Goal: Task Accomplishment & Management: Manage account settings

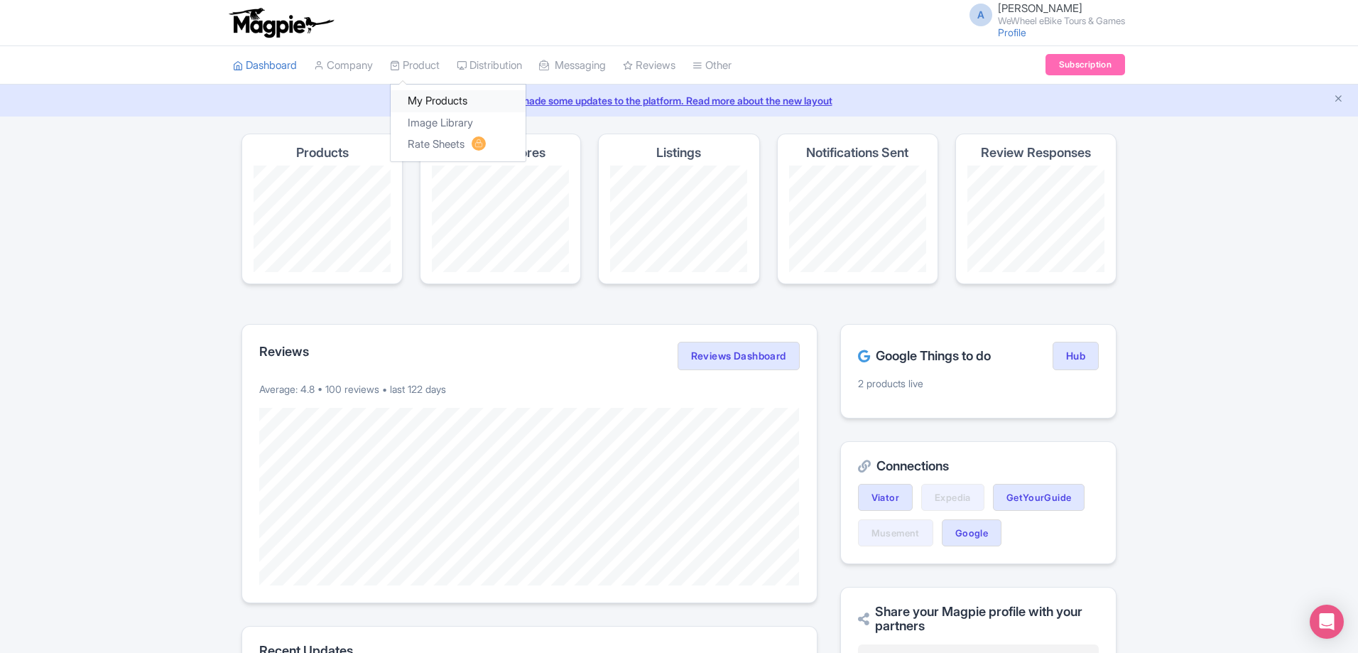
click at [436, 102] on link "My Products" at bounding box center [458, 101] width 135 height 22
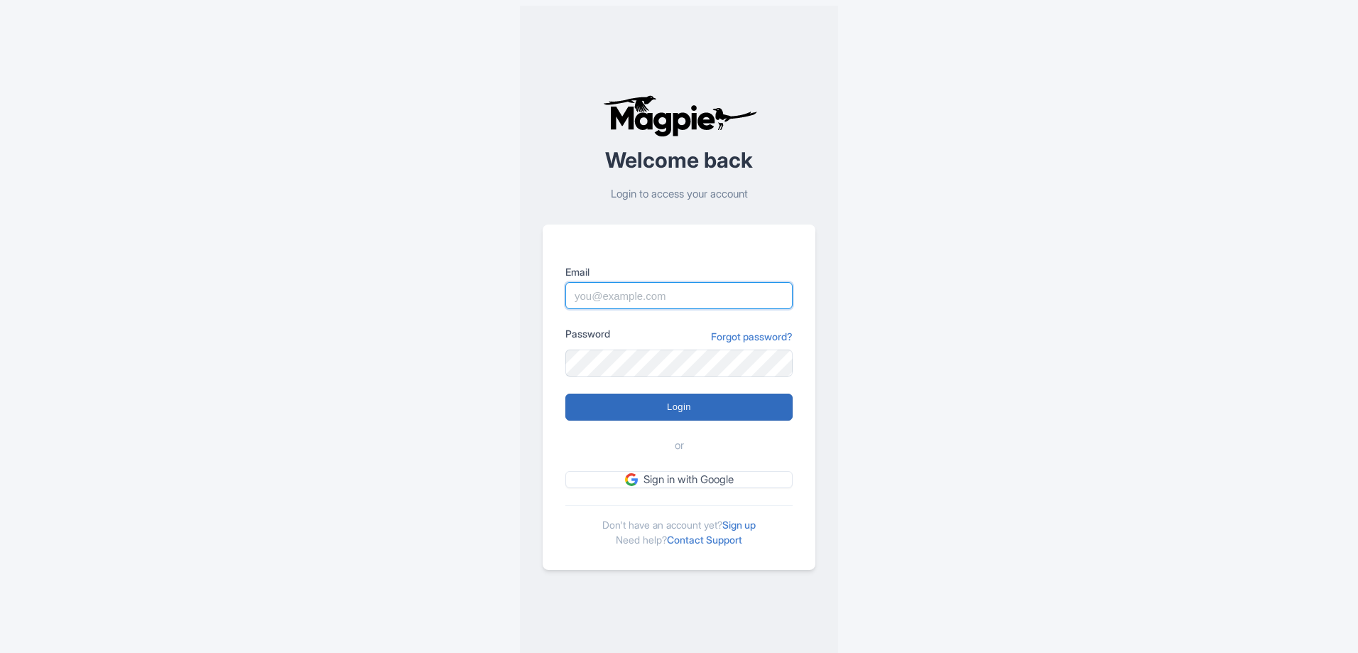
type input "[PERSON_NAME][EMAIL_ADDRESS][PERSON_NAME][DOMAIN_NAME]"
click at [623, 420] on input "Login" at bounding box center [678, 406] width 227 height 27
type input "Logging in..."
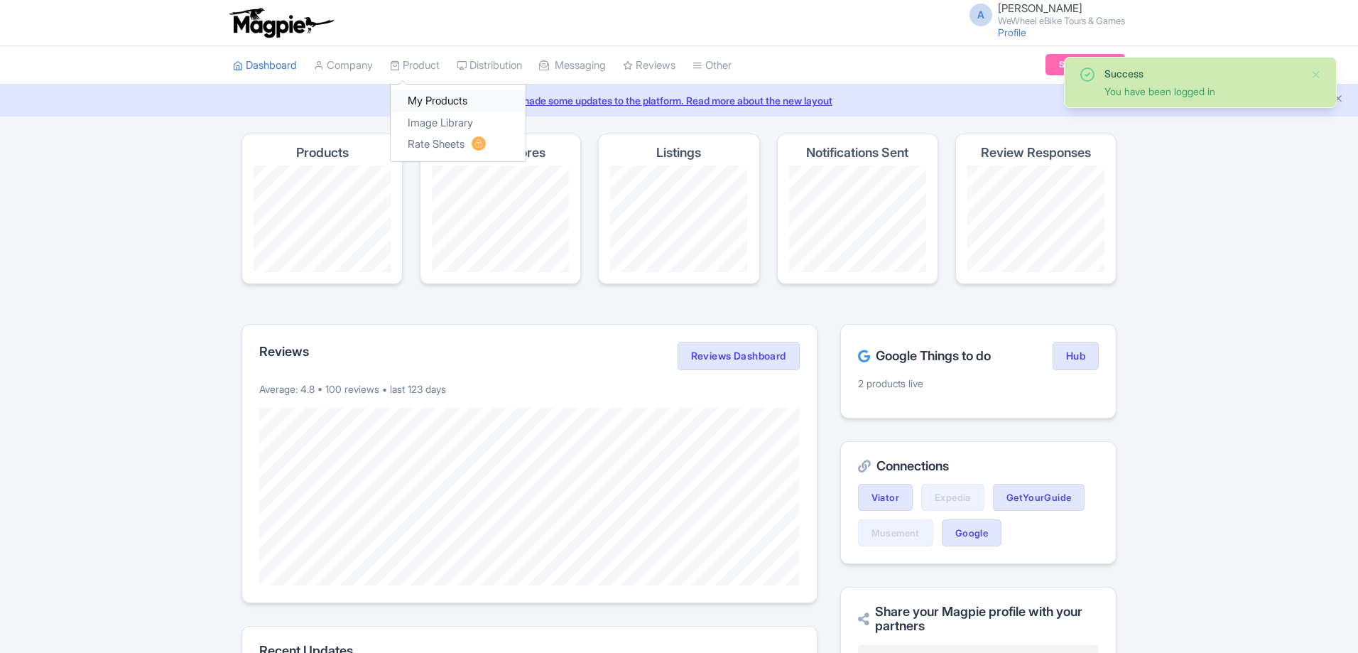
click at [438, 94] on link "My Products" at bounding box center [458, 101] width 135 height 22
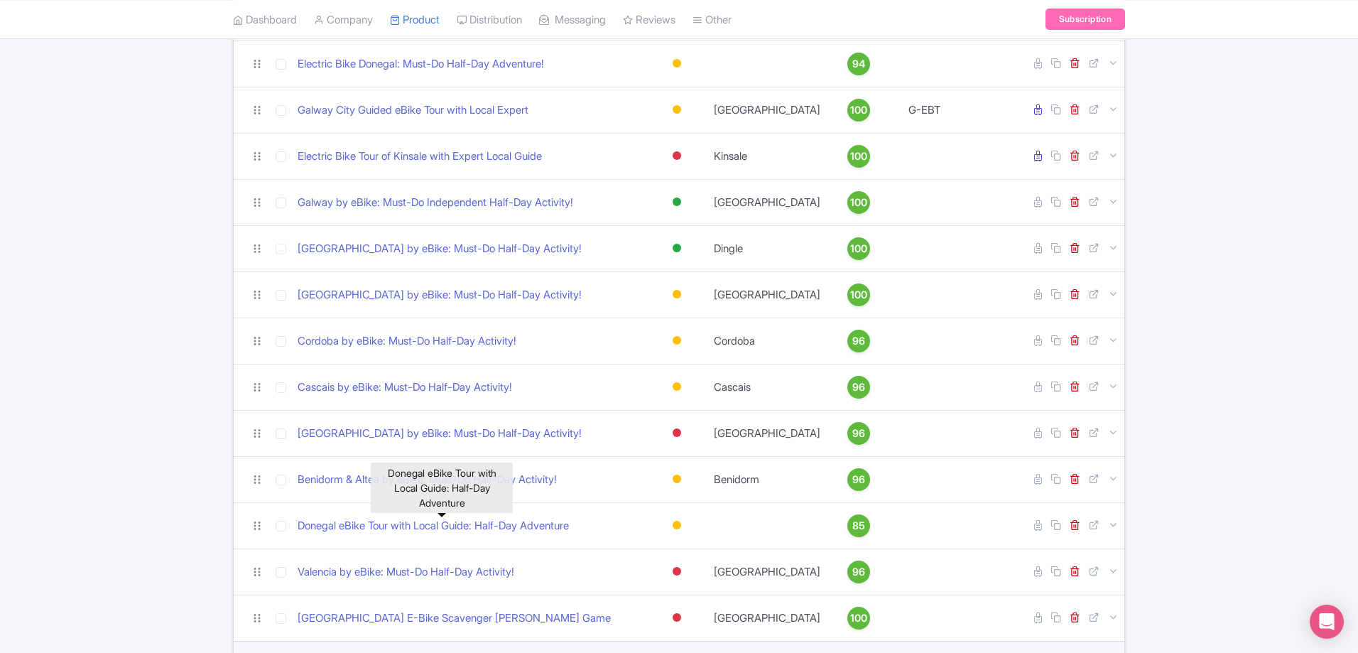
scroll to position [106, 0]
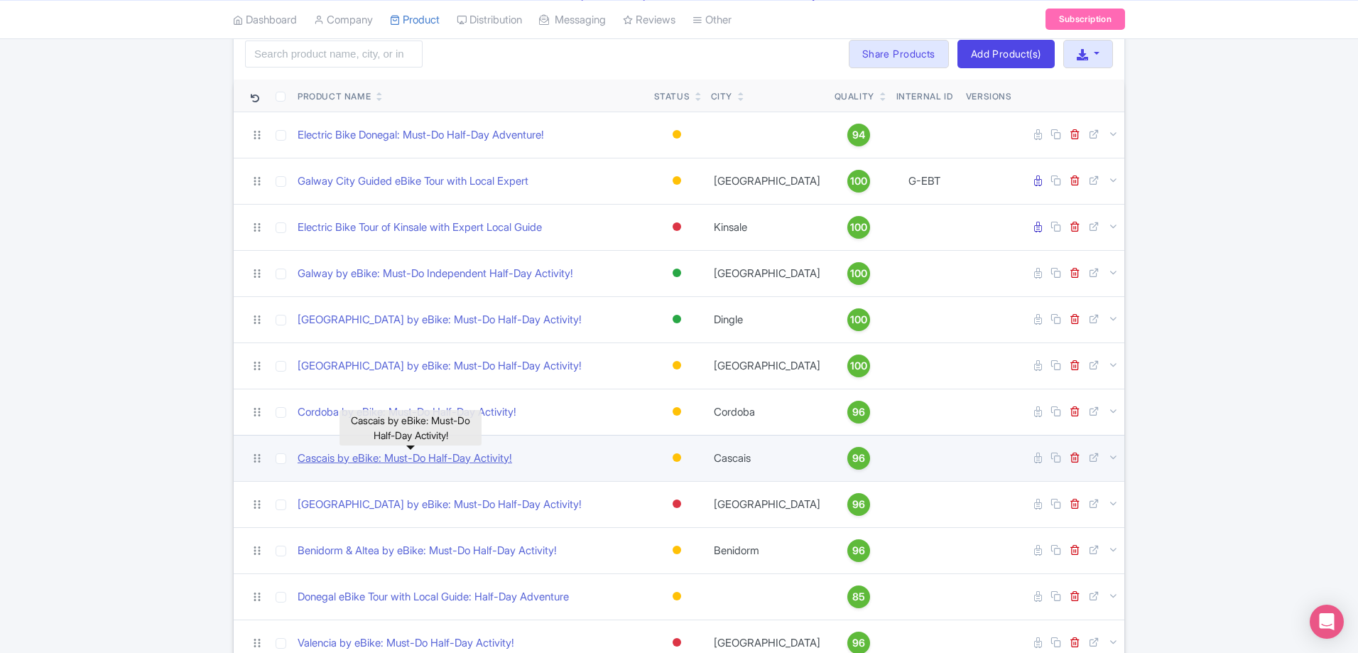
click at [362, 462] on link "Cascais by eBike: Must-Do Half-Day Activity!" at bounding box center [405, 458] width 214 height 16
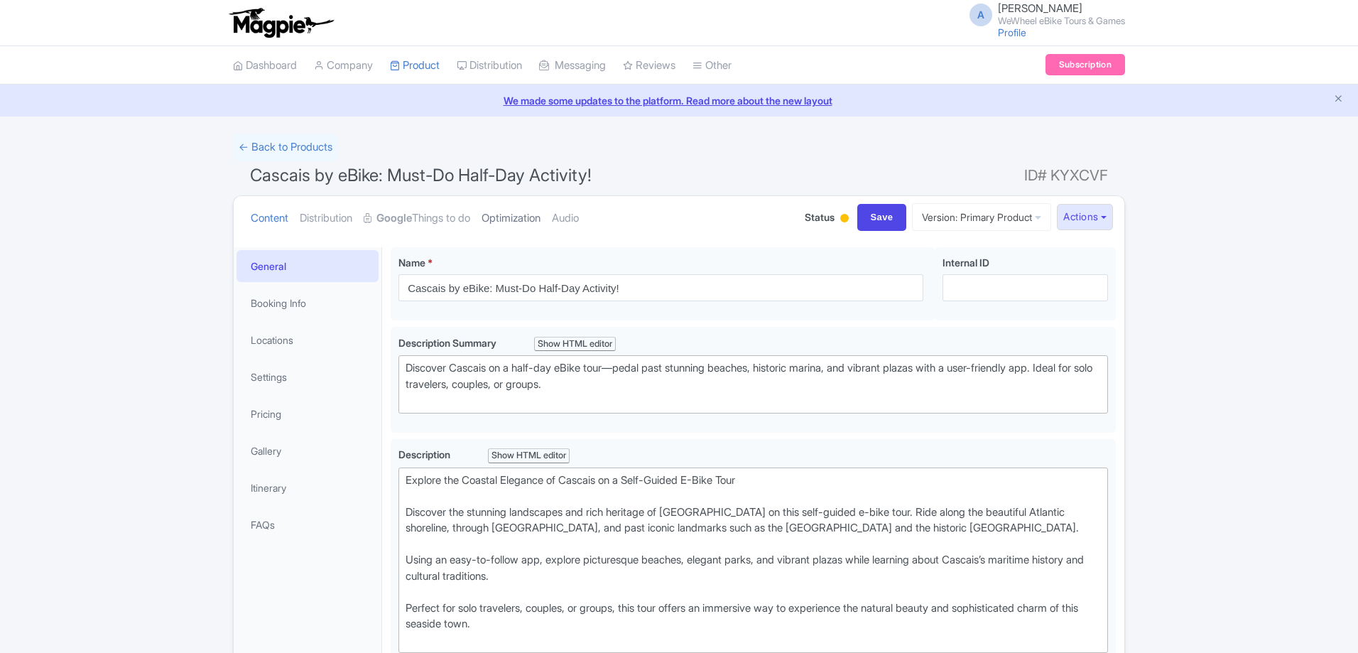
click at [516, 205] on link "Optimization" at bounding box center [511, 218] width 59 height 45
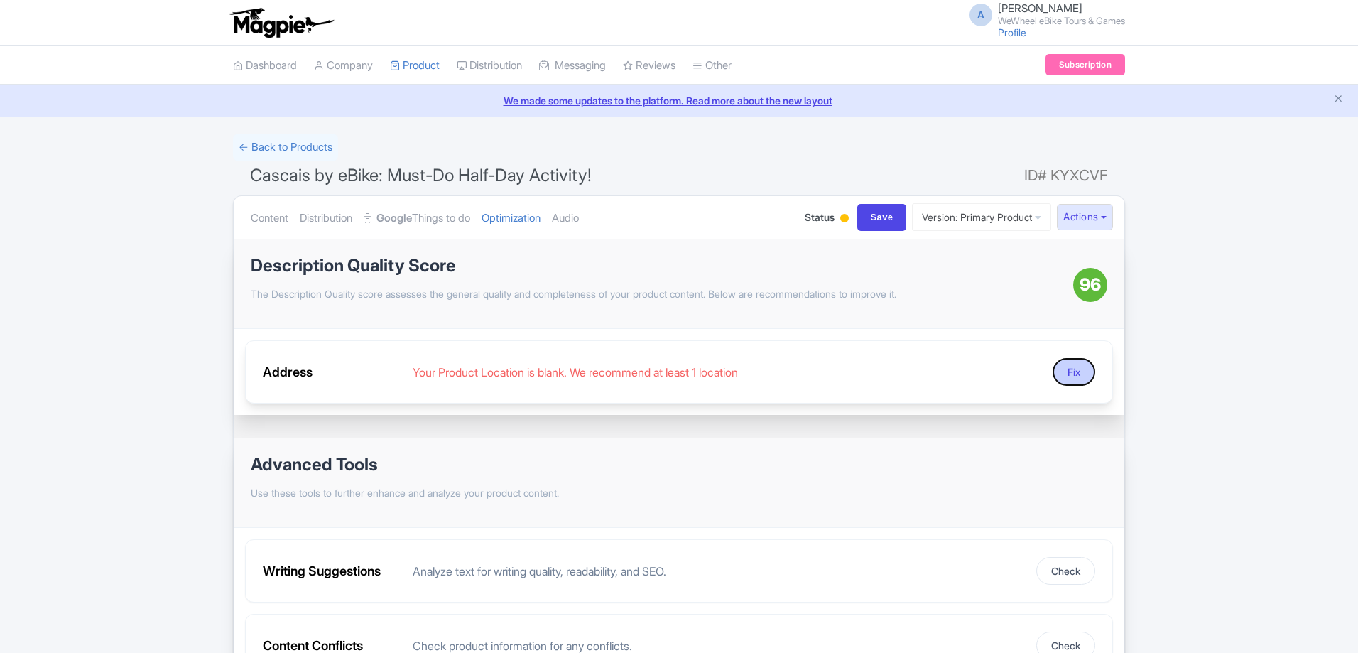
click at [1085, 374] on button "Fix" at bounding box center [1074, 372] width 43 height 28
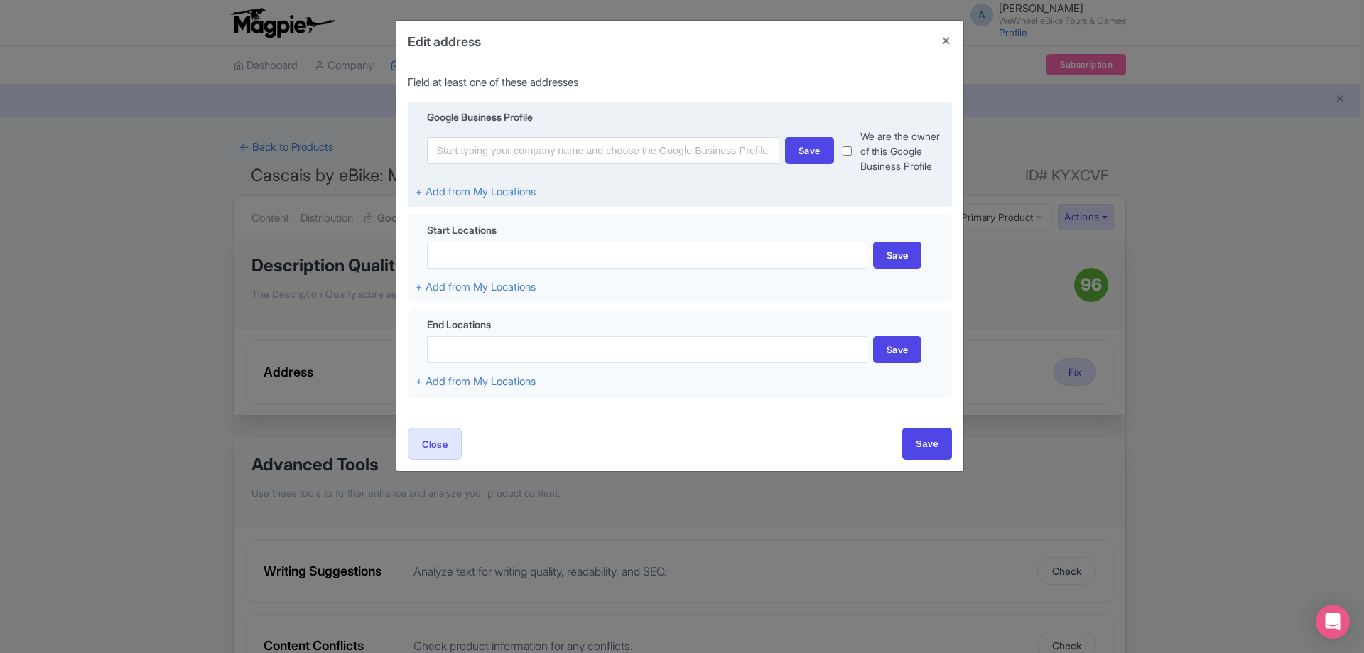
click at [535, 165] on div "Save We are the owner of this Google Business Profile" at bounding box center [680, 151] width 528 height 45
click at [542, 157] on input at bounding box center [603, 150] width 352 height 27
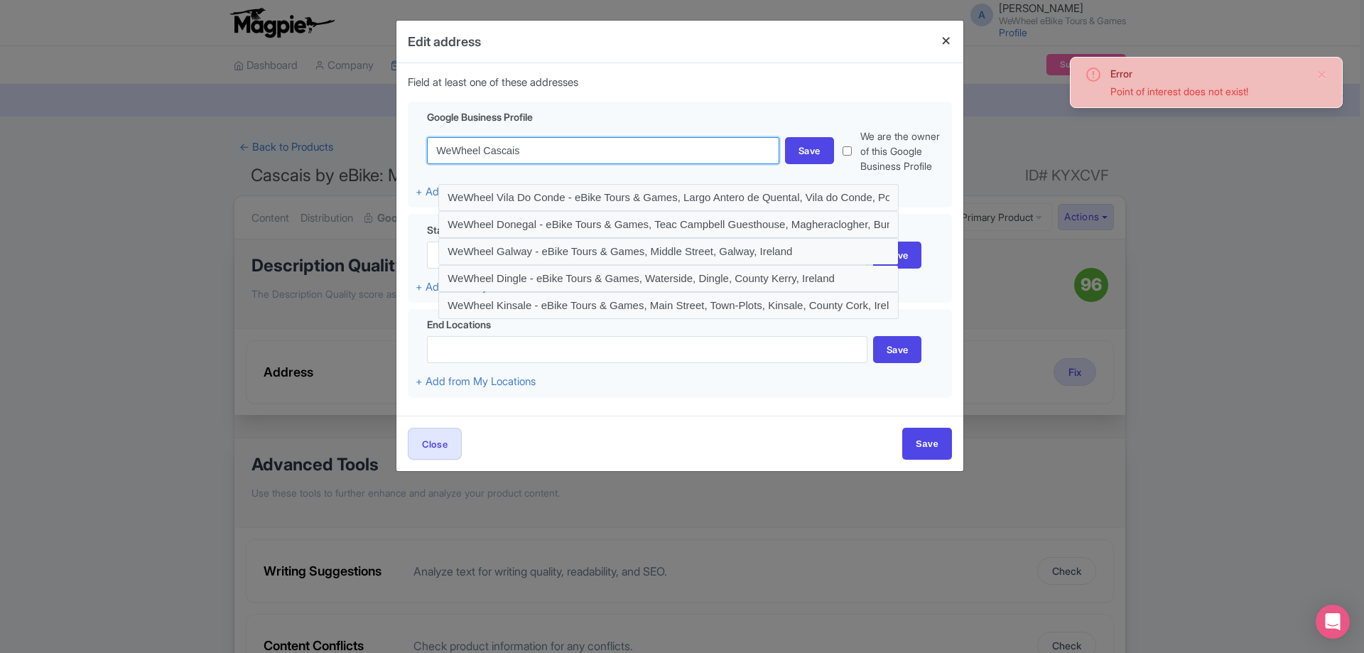
type input "WeWheel Cascais"
click at [941, 35] on button "Close" at bounding box center [946, 41] width 34 height 40
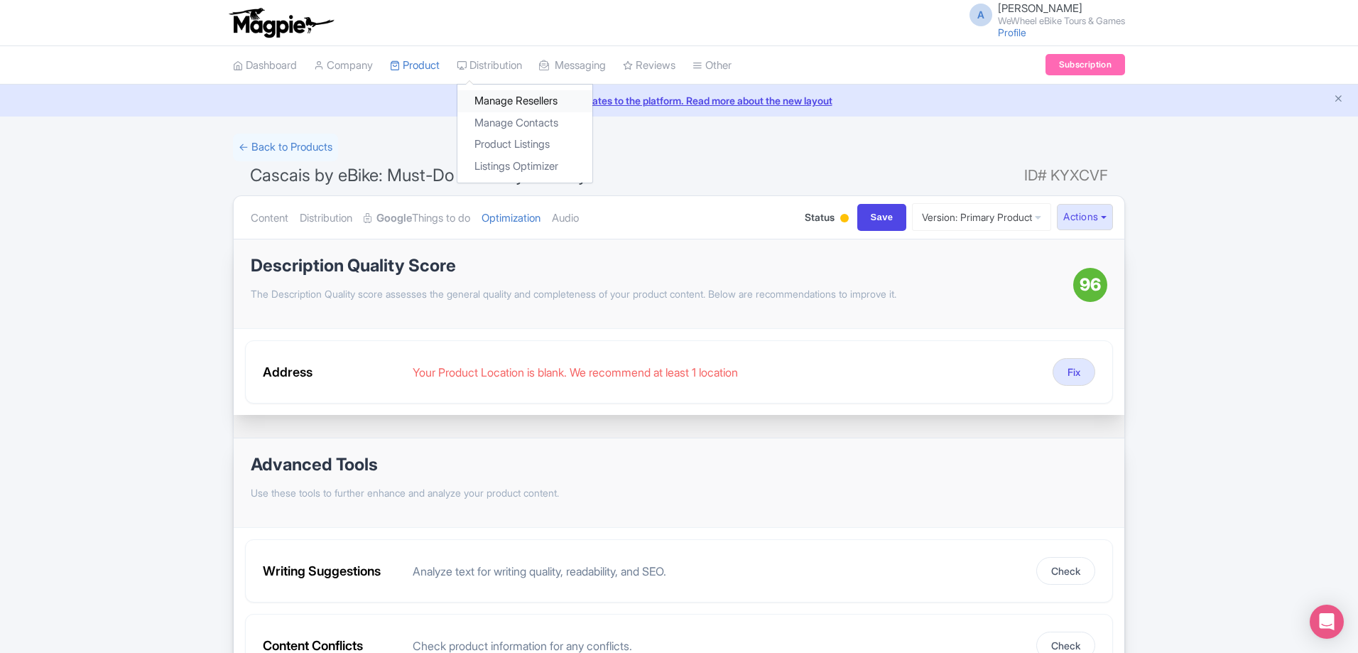
click at [523, 106] on link "Manage Resellers" at bounding box center [524, 101] width 135 height 22
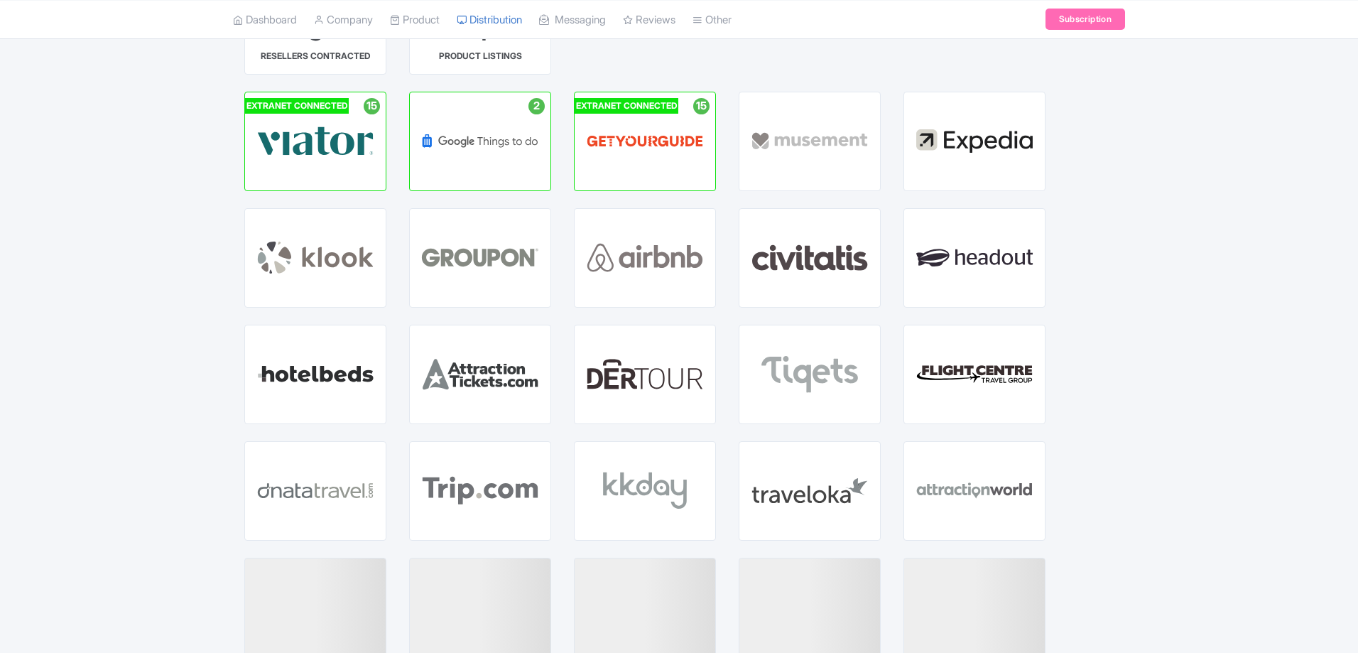
scroll to position [142, 0]
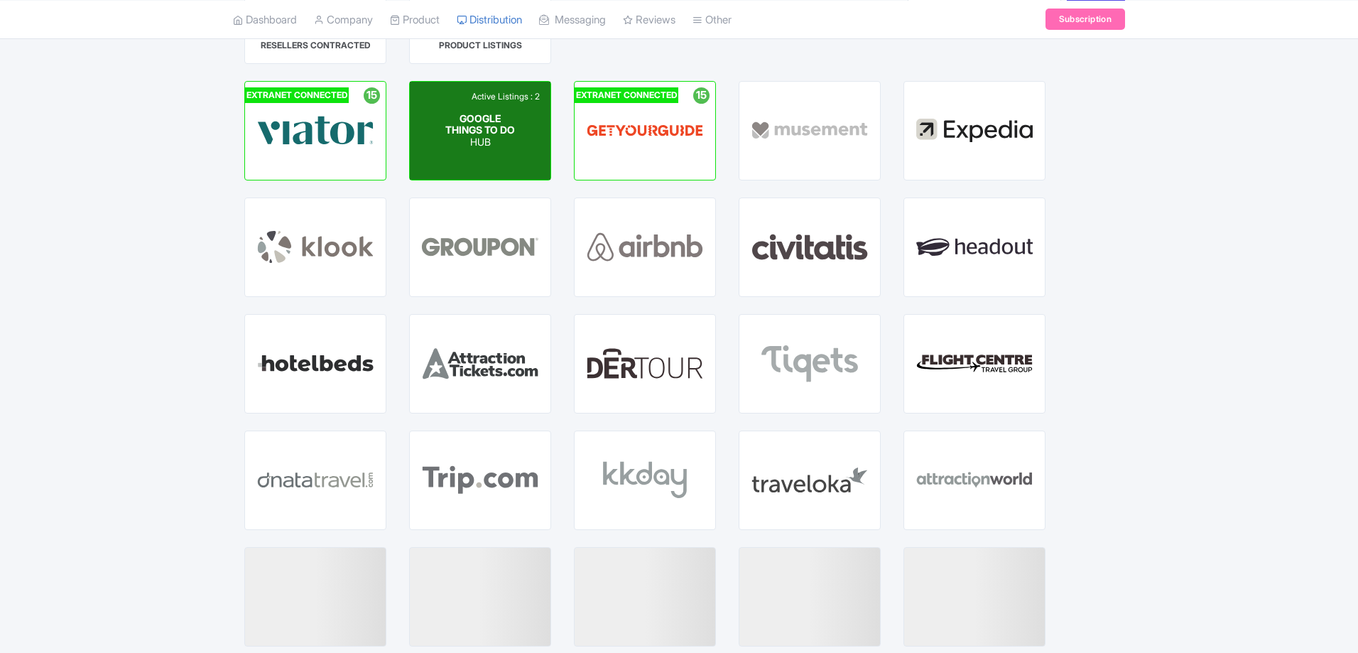
click at [485, 136] on span "GOOGLE THINGS TO DO" at bounding box center [480, 124] width 70 height 24
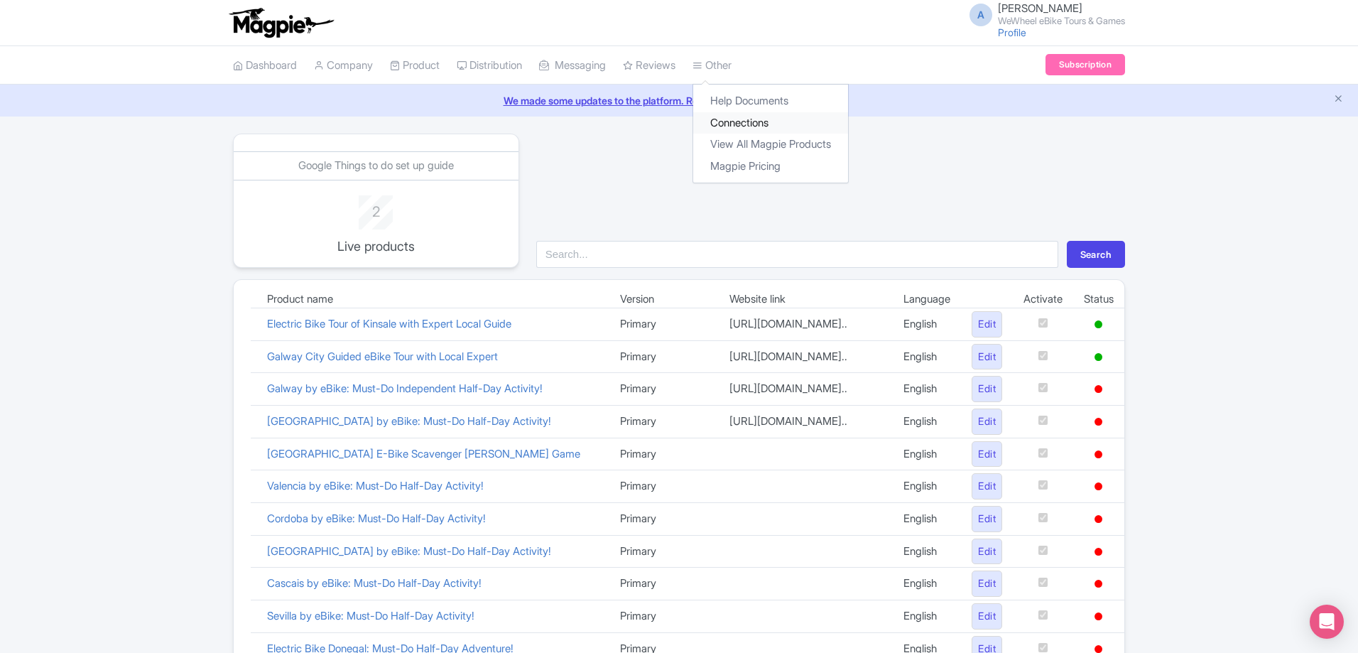
click at [737, 122] on link "Connections" at bounding box center [770, 123] width 155 height 22
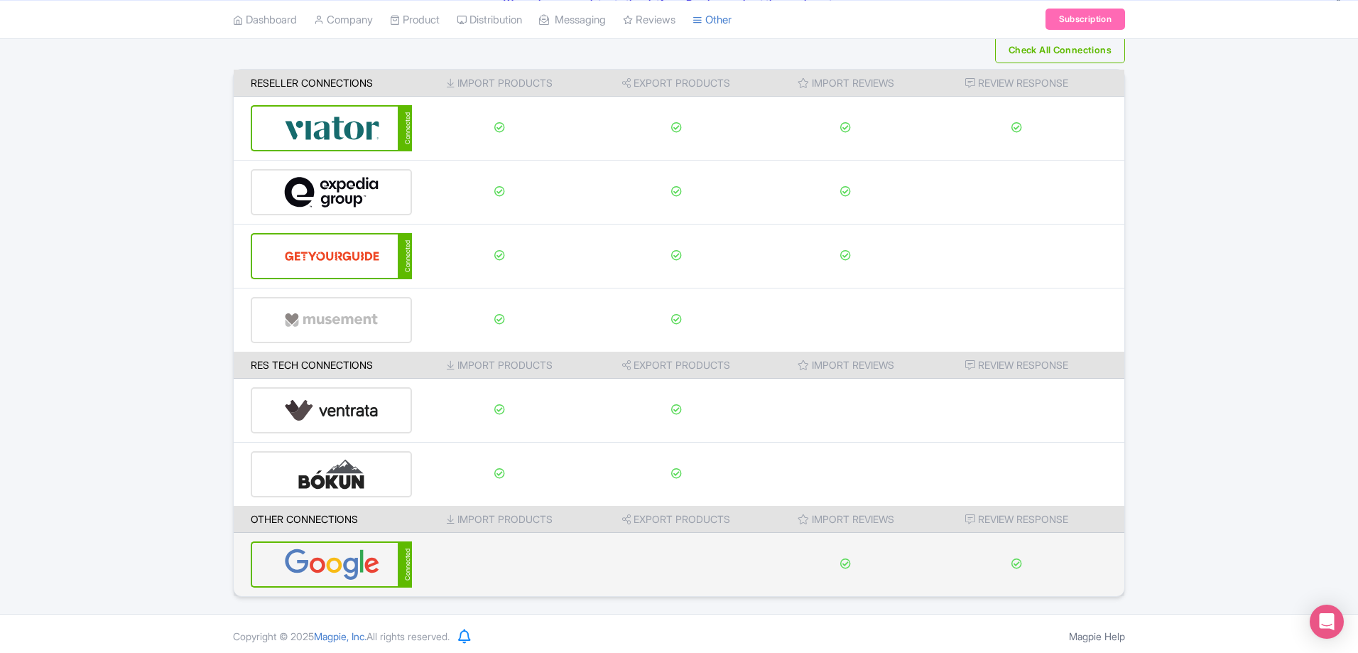
scroll to position [102, 0]
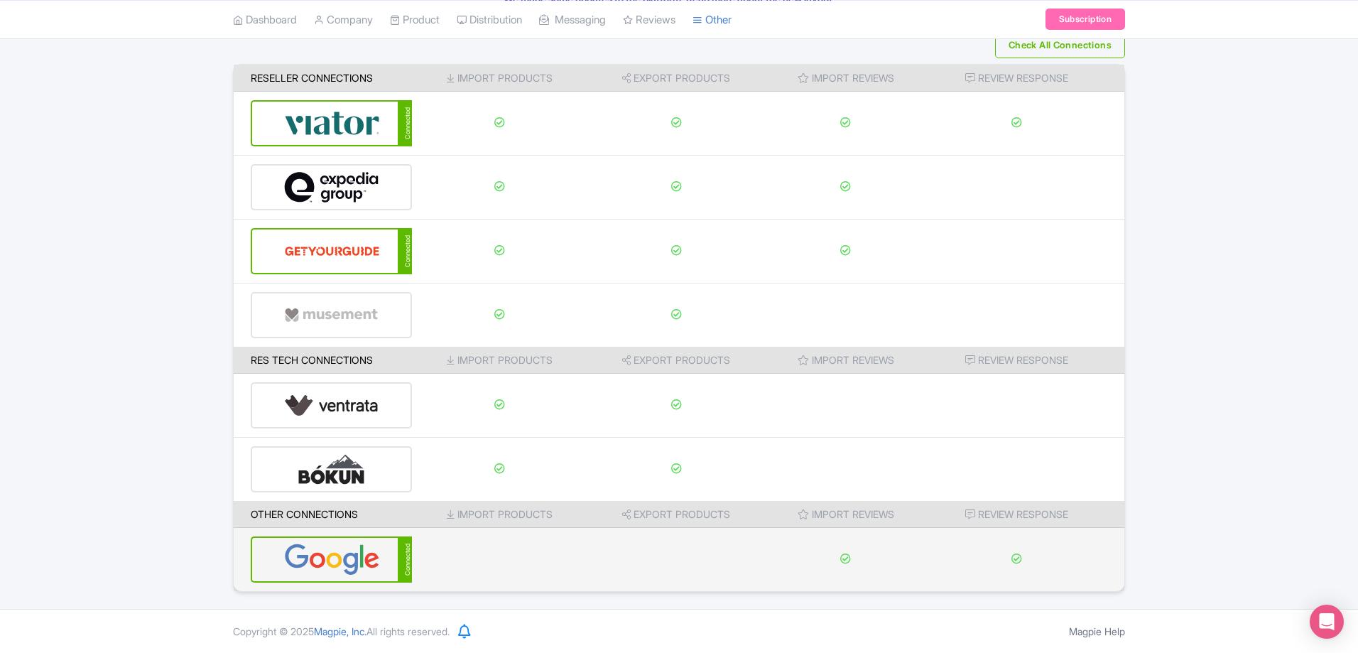
click at [350, 570] on img at bounding box center [332, 559] width 96 height 43
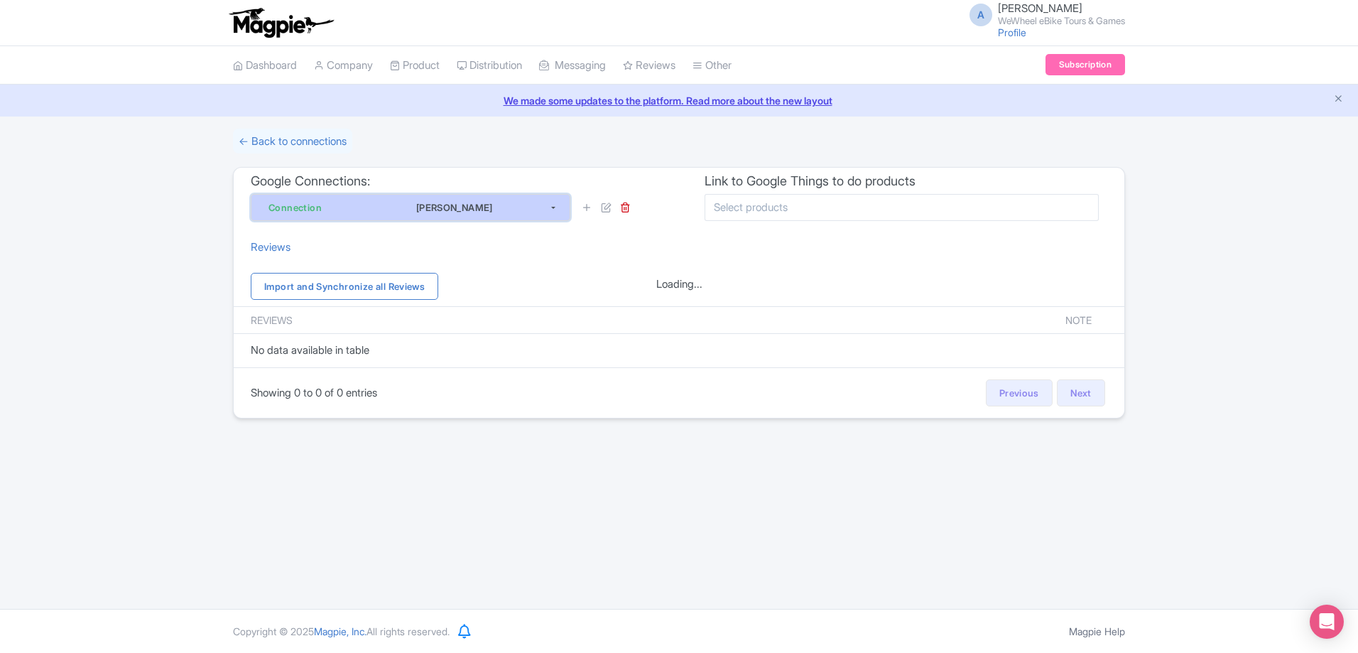
click at [388, 207] on div "[PERSON_NAME]" at bounding box center [454, 207] width 189 height 17
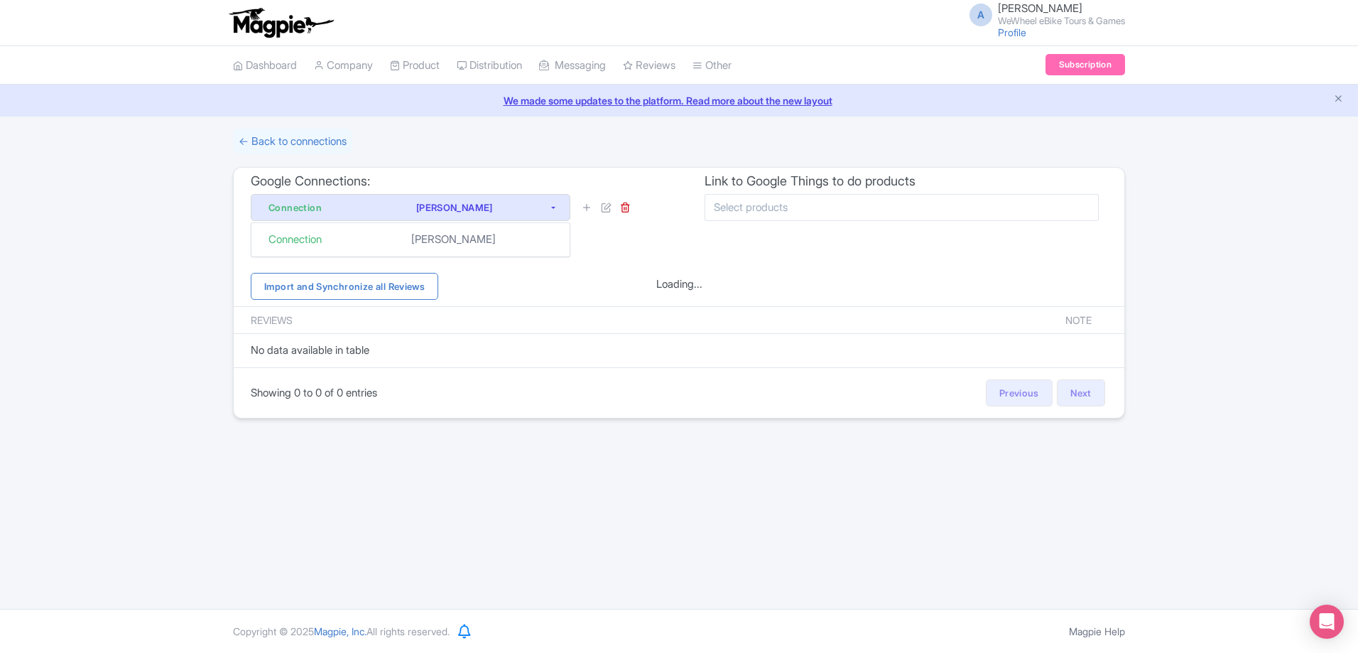
click at [388, 225] on div "Connection Alex Clements" at bounding box center [411, 239] width 320 height 35
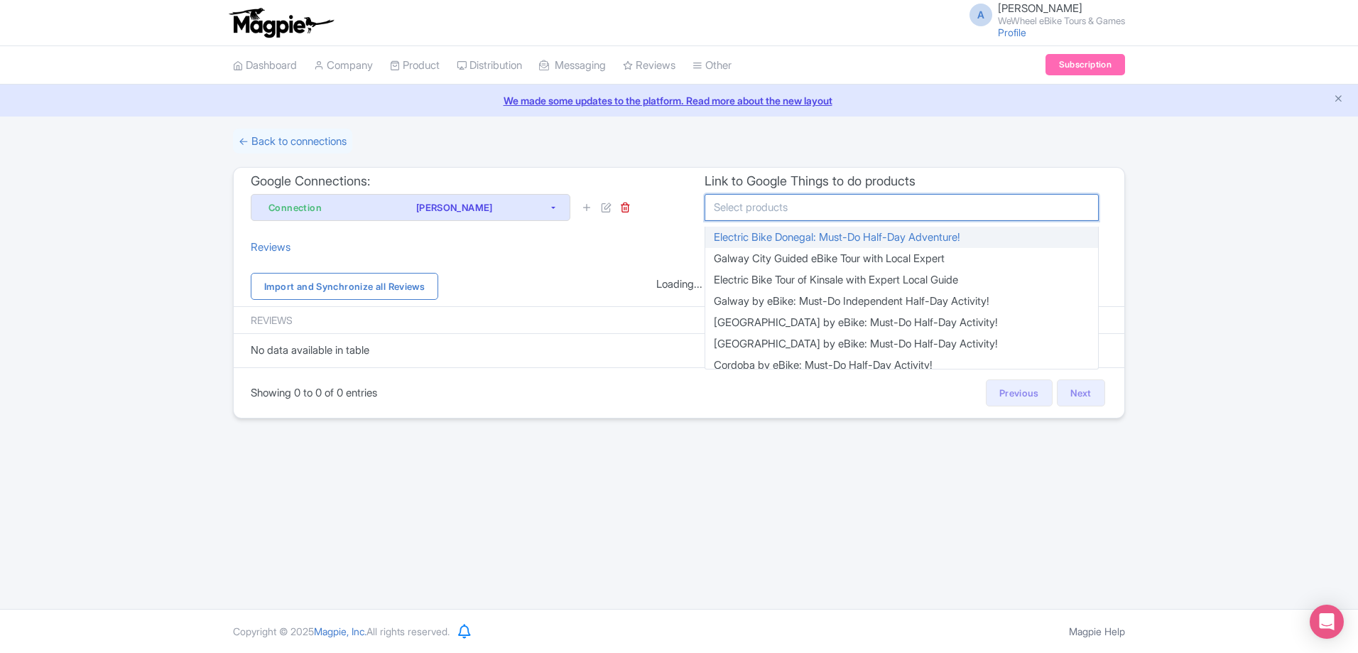
click at [772, 202] on input "select-multiple" at bounding box center [755, 207] width 82 height 13
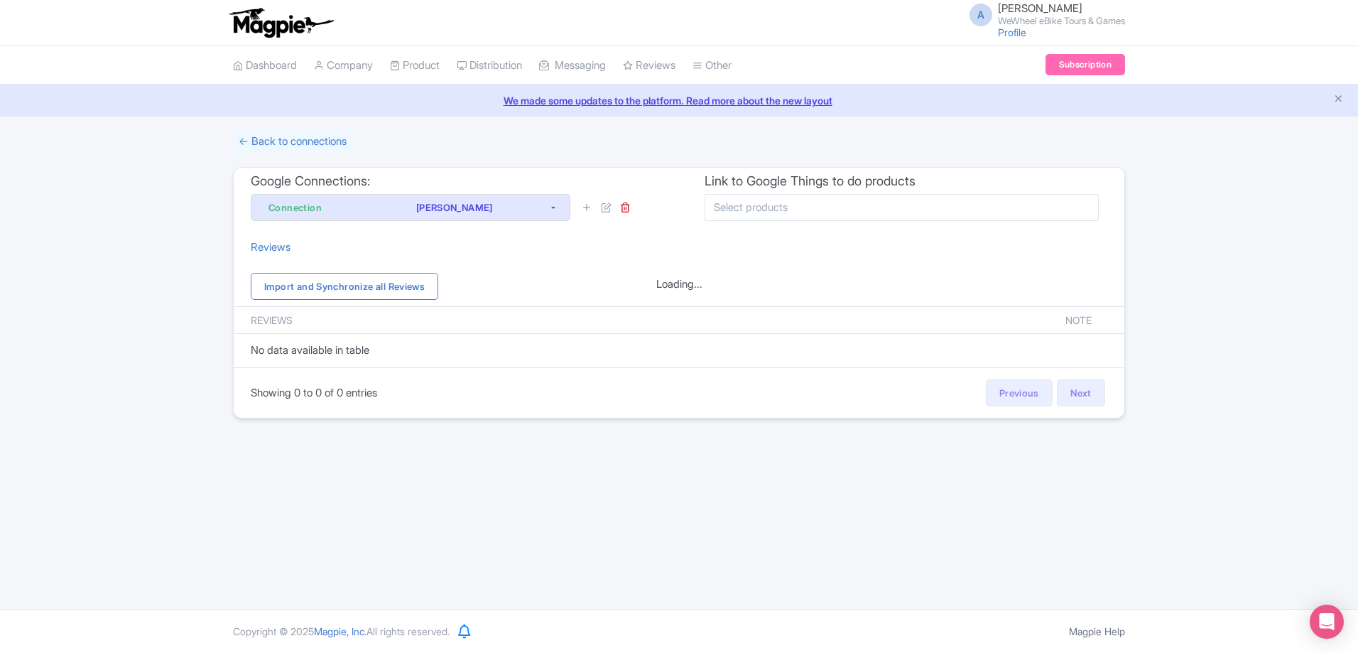
click at [928, 152] on div "← Back to connections Google Connections: Connection Alex Clements Connection A…" at bounding box center [678, 276] width 909 height 285
click at [279, 67] on link "Dashboard" at bounding box center [265, 65] width 64 height 39
